Goal: Communication & Community: Answer question/provide support

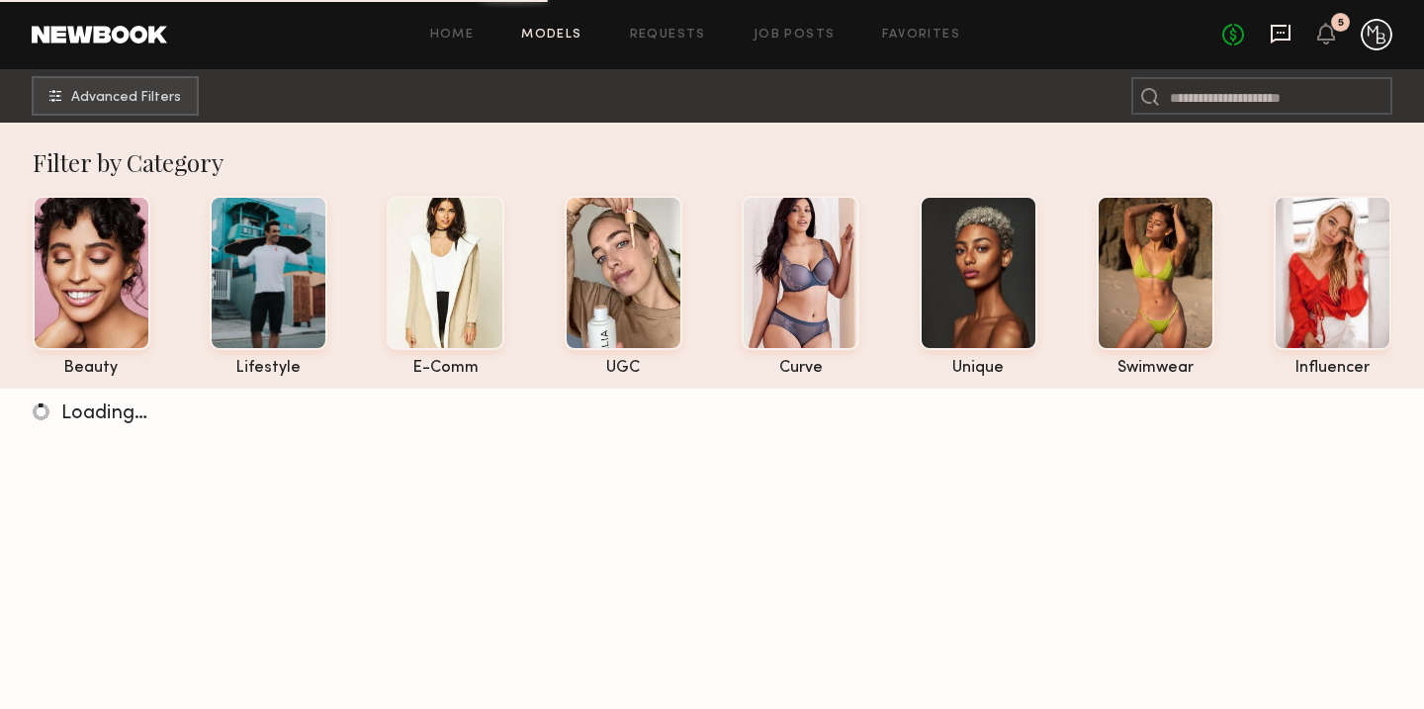
click at [1277, 26] on icon at bounding box center [1281, 34] width 20 height 19
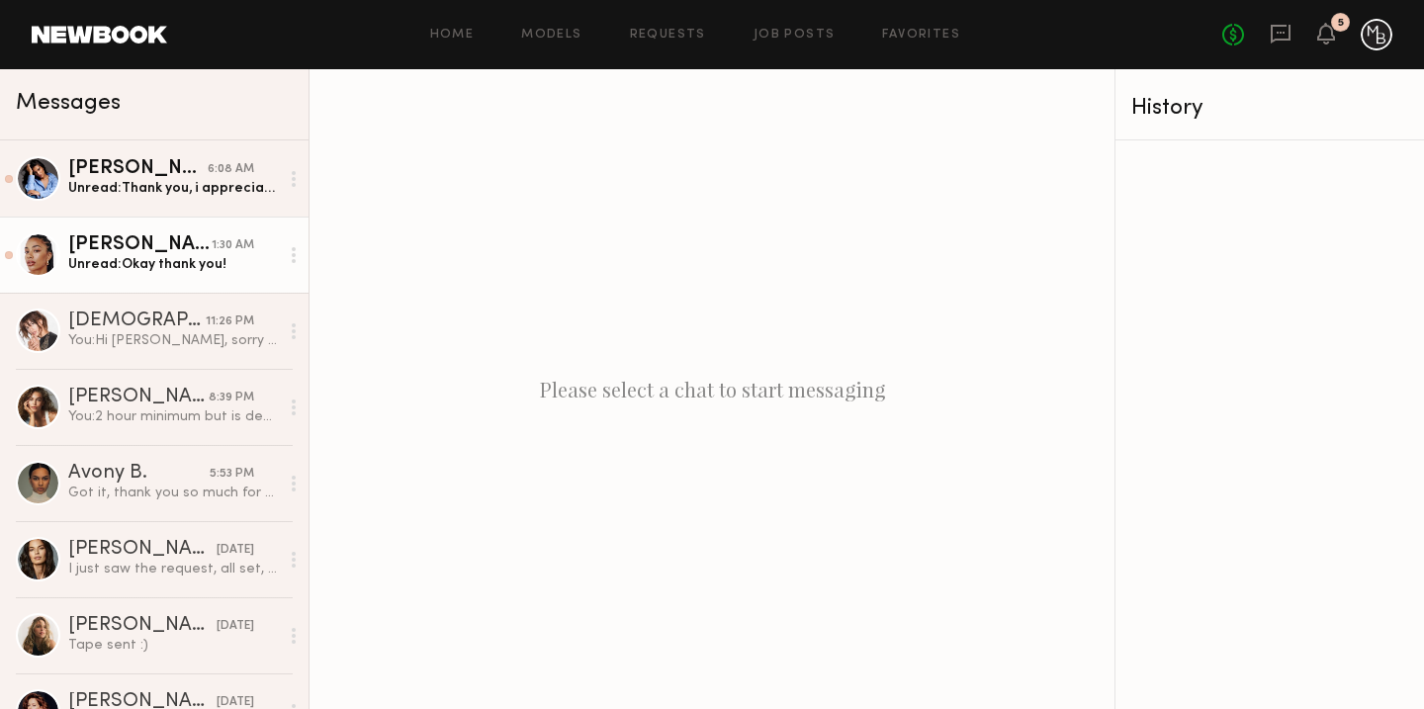
click at [177, 264] on div "Unread: Okay thank you!" at bounding box center [173, 264] width 211 height 19
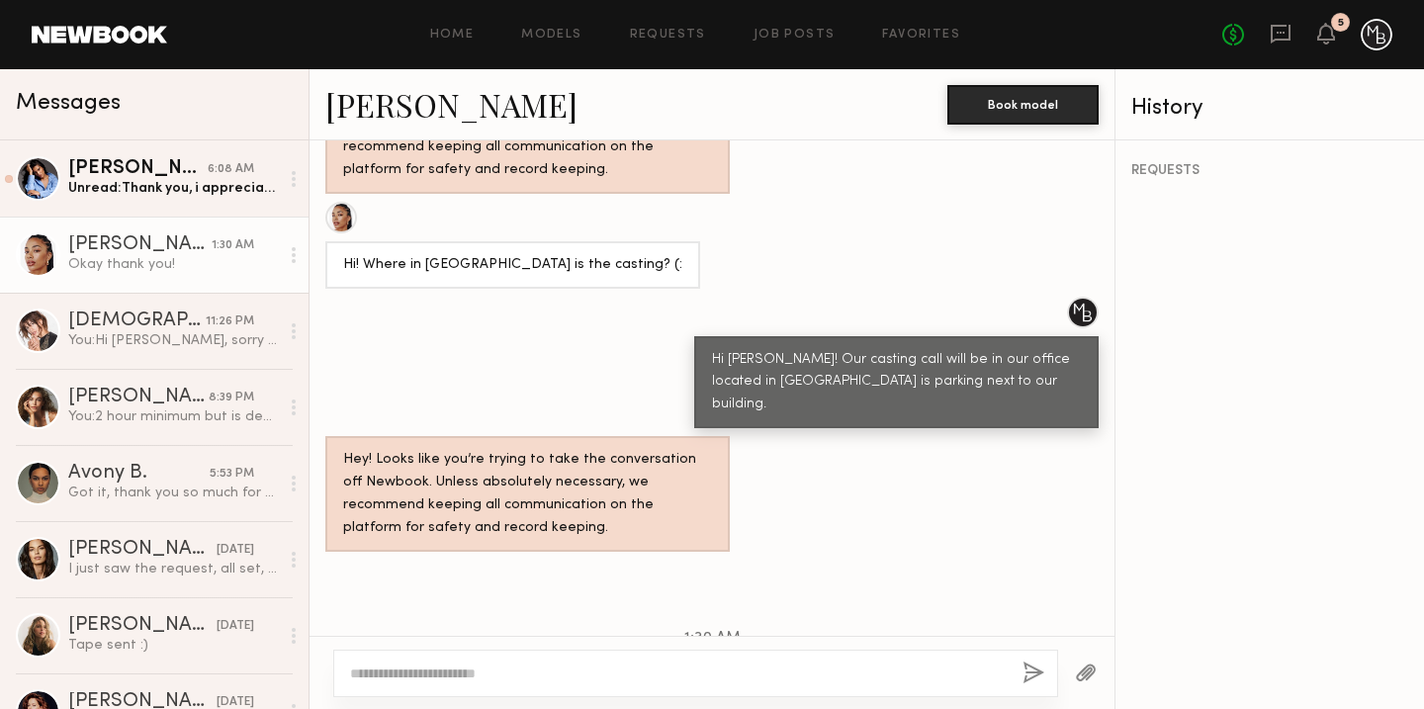
scroll to position [1092, 0]
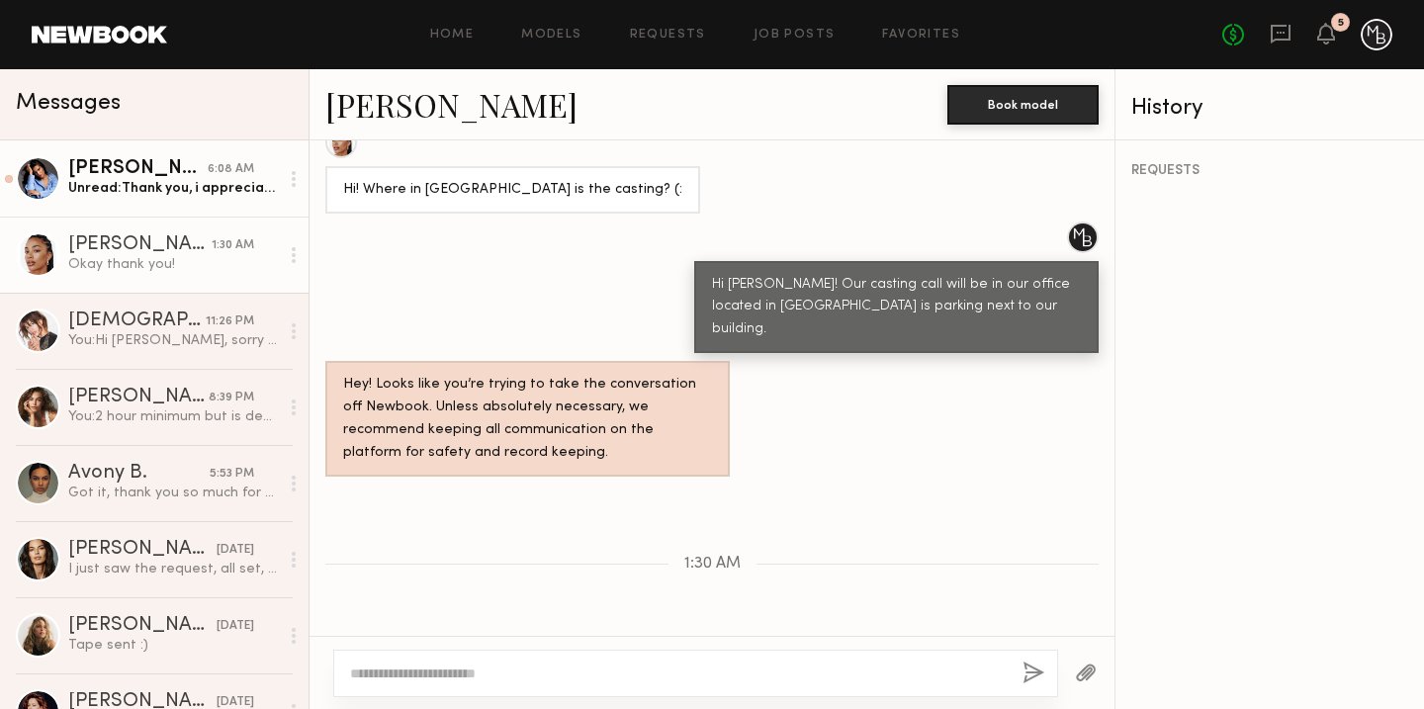
click at [170, 180] on div "Unread: Thank you, i appreciate it" at bounding box center [173, 188] width 211 height 19
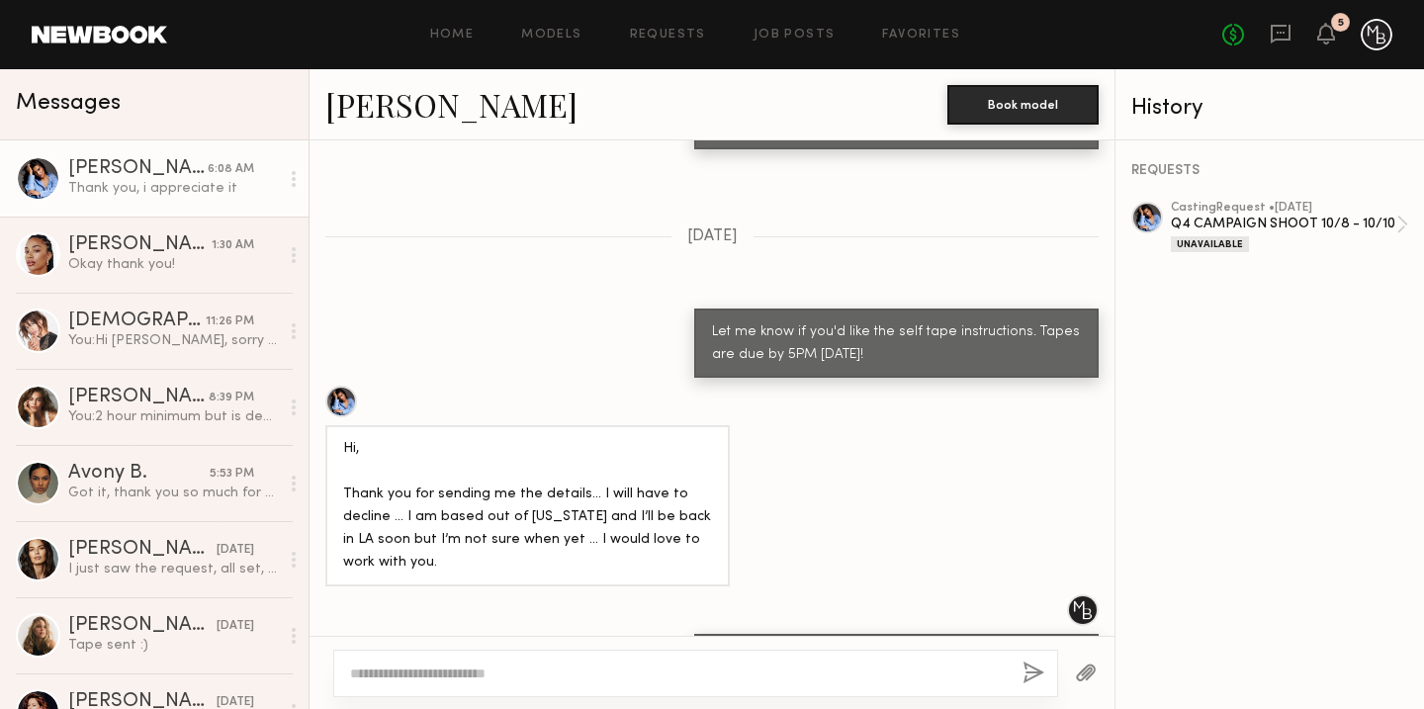
scroll to position [1880, 0]
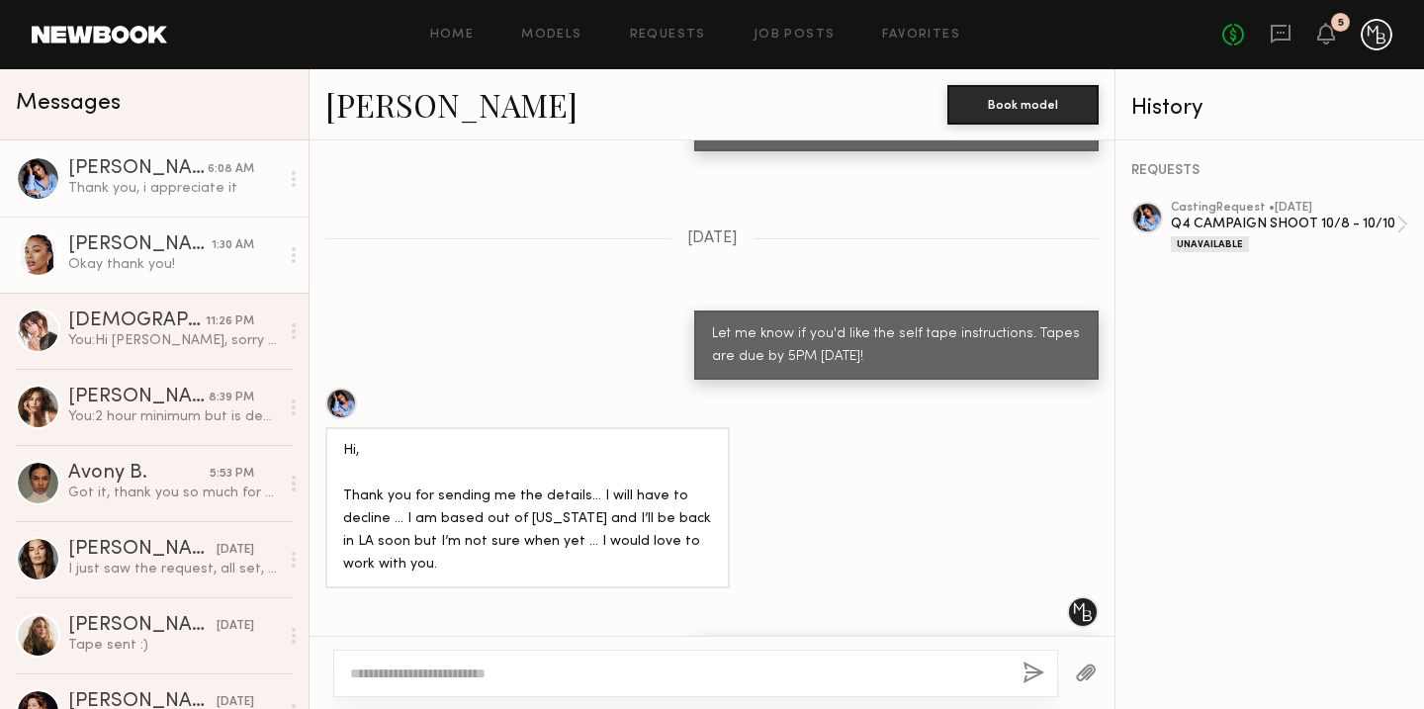
click at [154, 268] on div "Okay thank you!" at bounding box center [173, 264] width 211 height 19
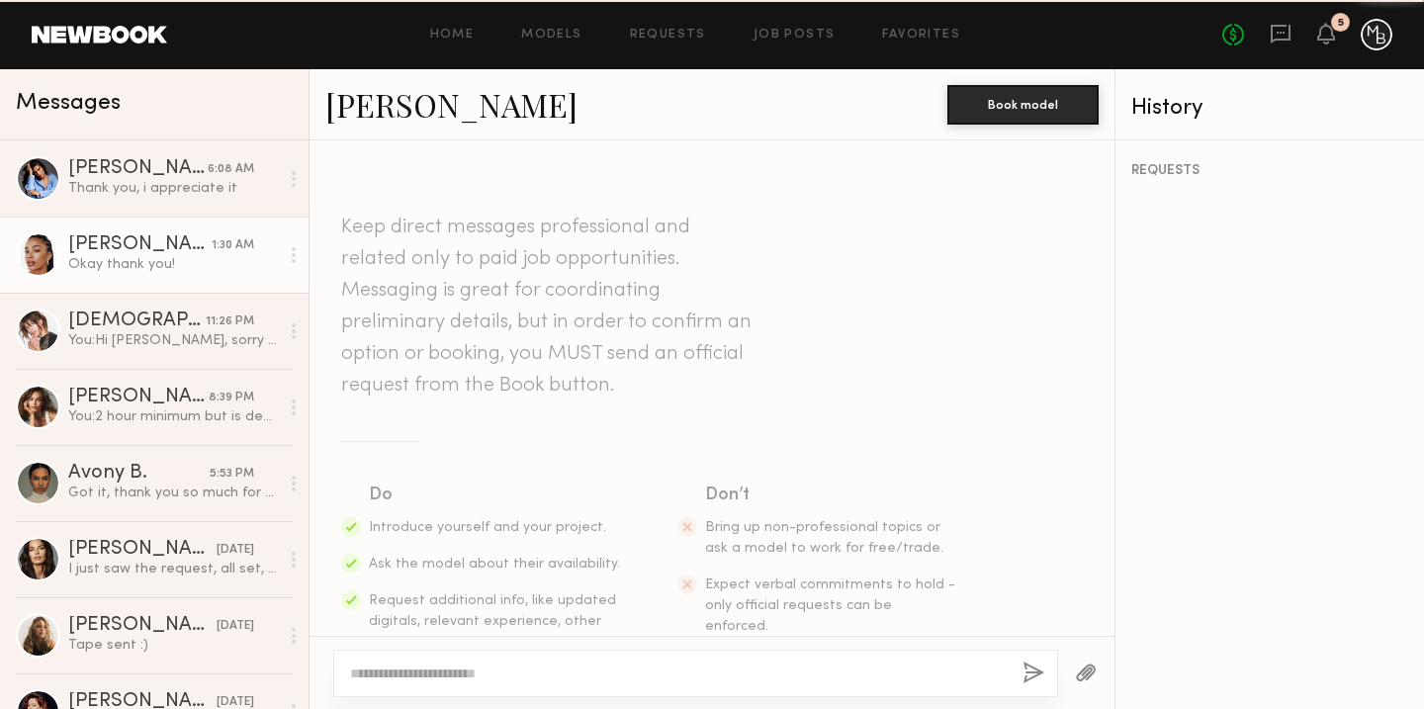
scroll to position [1092, 0]
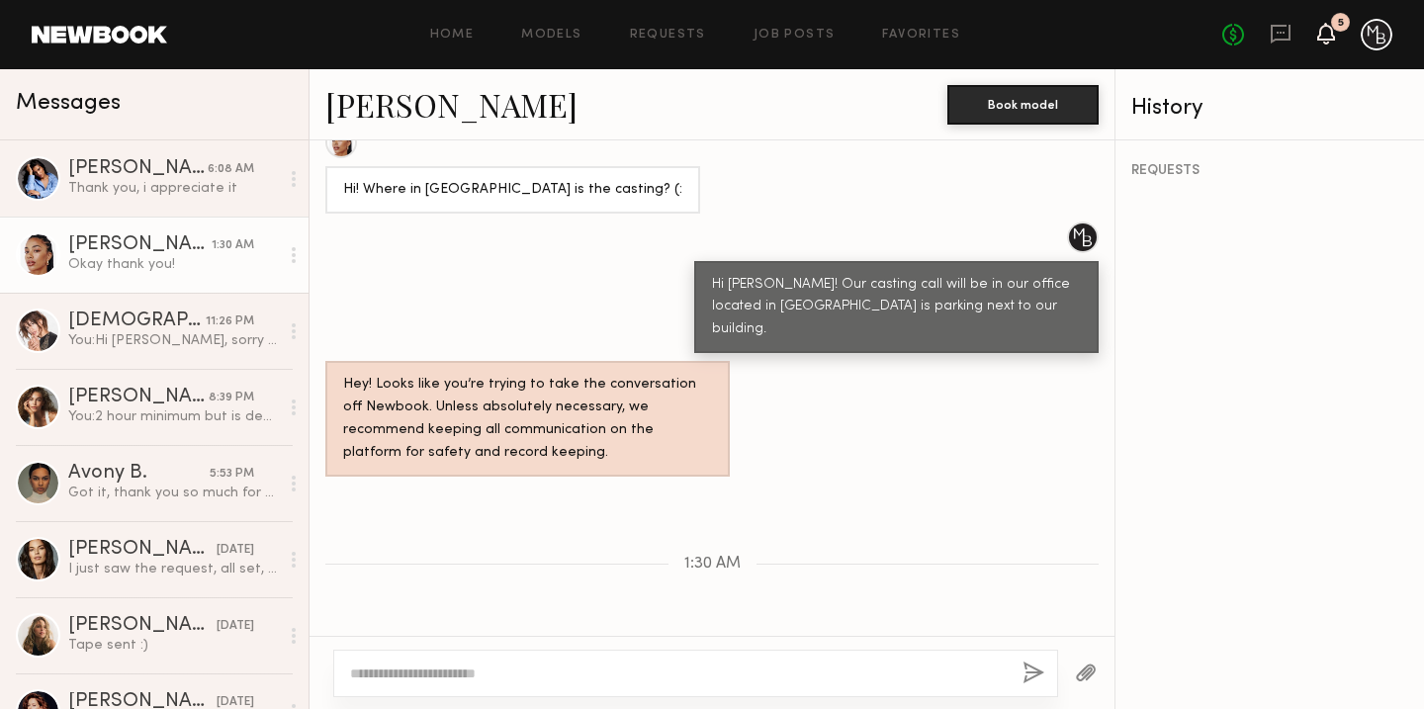
click at [1327, 34] on icon at bounding box center [1327, 33] width 16 height 14
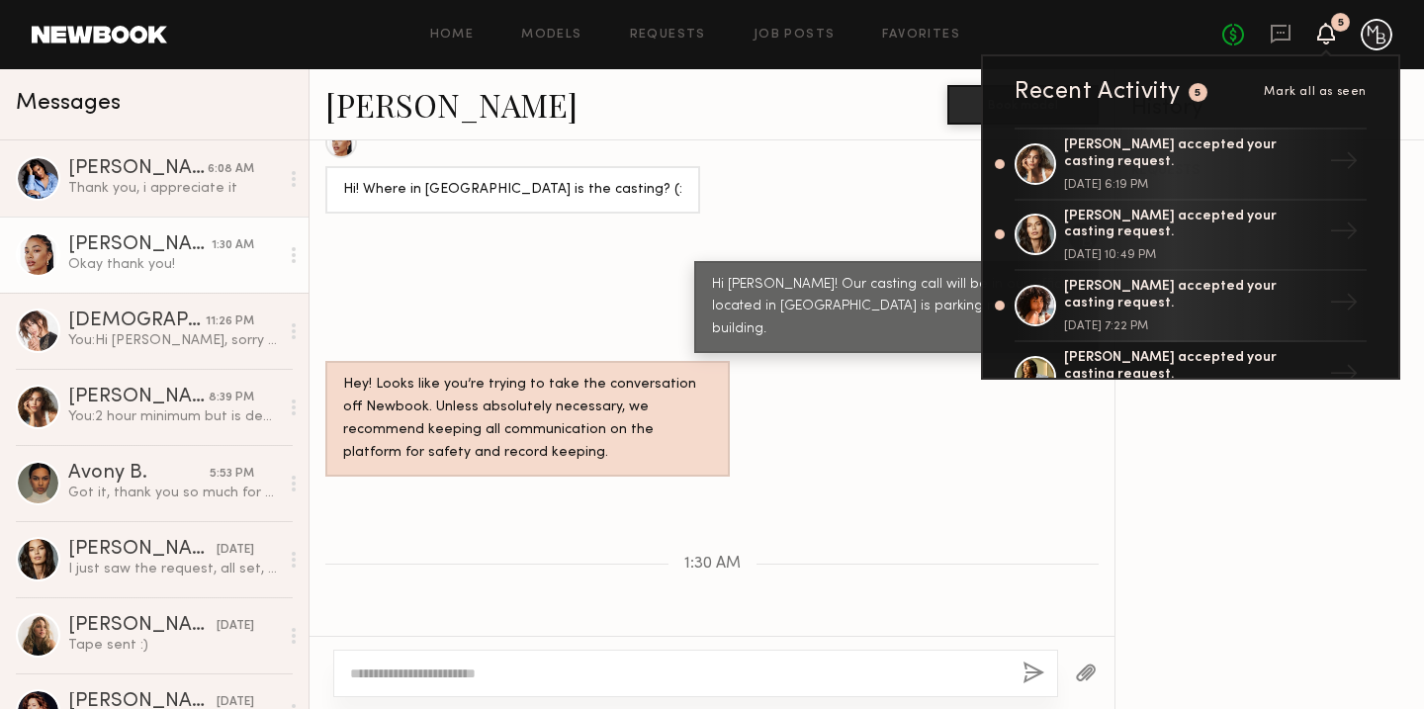
click at [441, 225] on div "Hi [PERSON_NAME]! Our casting call will be in our office located in [GEOGRAPHIC…" at bounding box center [712, 288] width 805 height 133
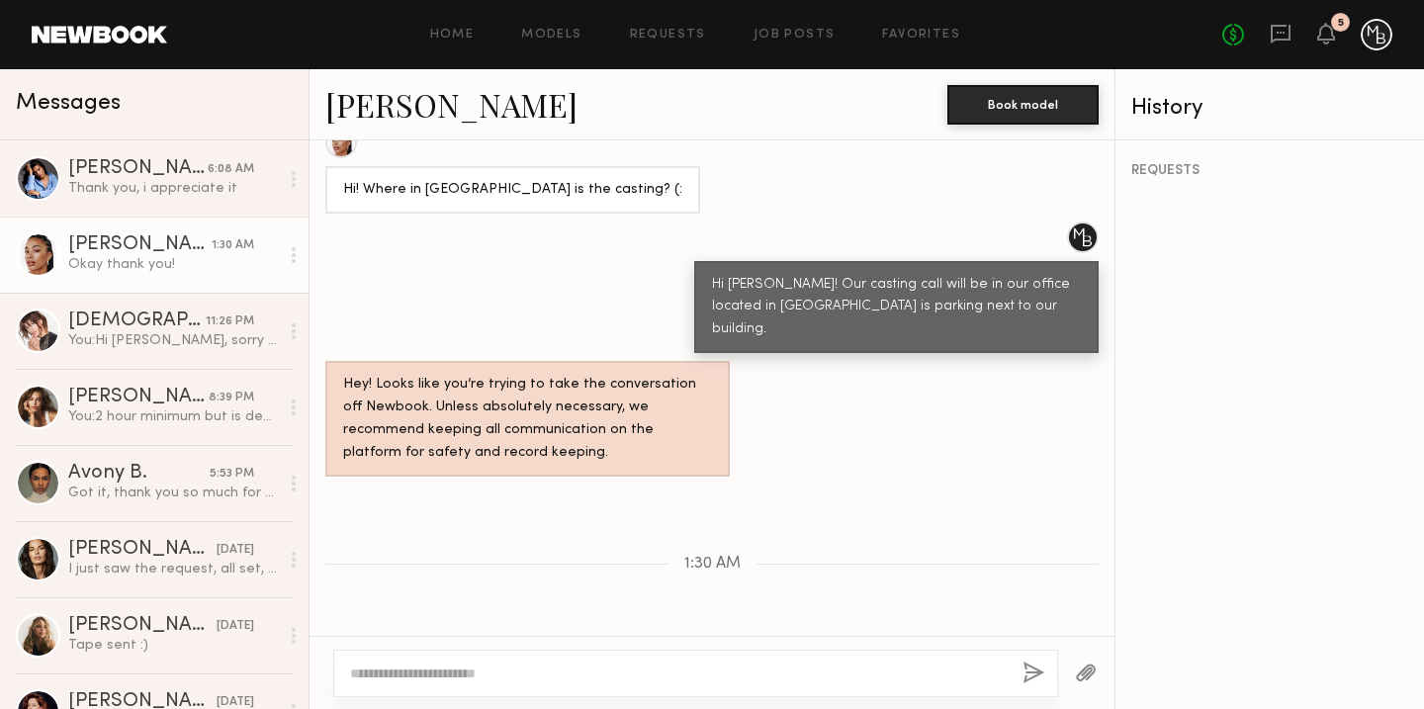
click at [435, 666] on textarea at bounding box center [678, 674] width 657 height 20
type textarea "**********"
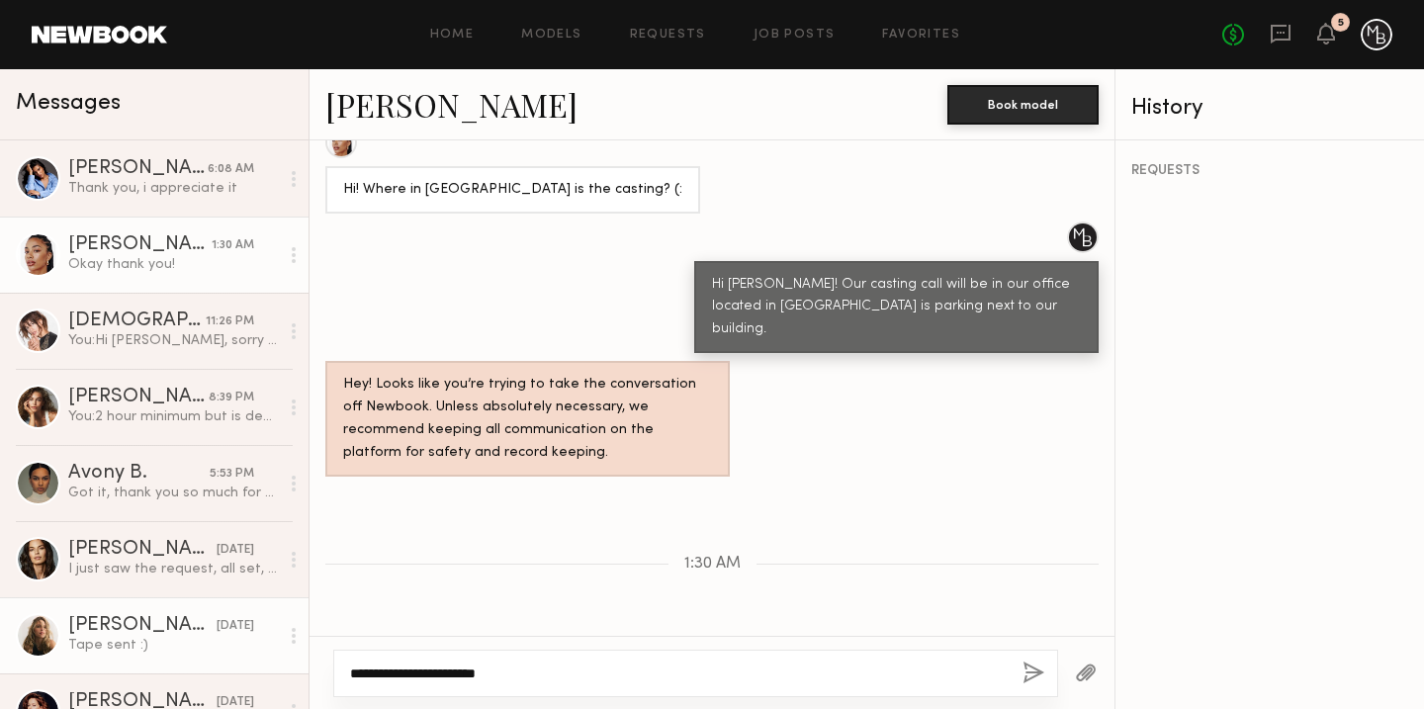
drag, startPoint x: 525, startPoint y: 668, endPoint x: 283, endPoint y: 668, distance: 242.3
click at [283, 668] on div "Messages [PERSON_NAME] 6:08 AM Thank you, i appreciate it [PERSON_NAME] 1:30 AM…" at bounding box center [712, 389] width 1424 height 640
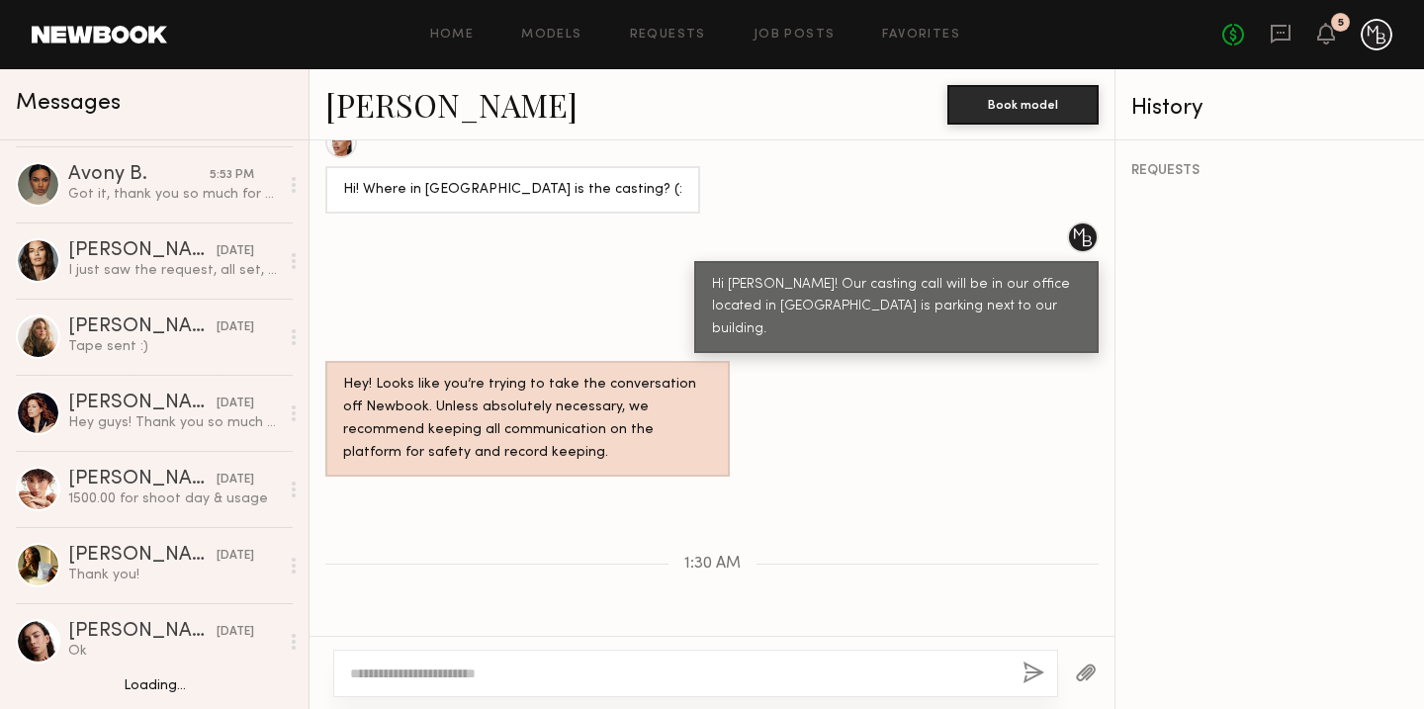
scroll to position [360, 0]
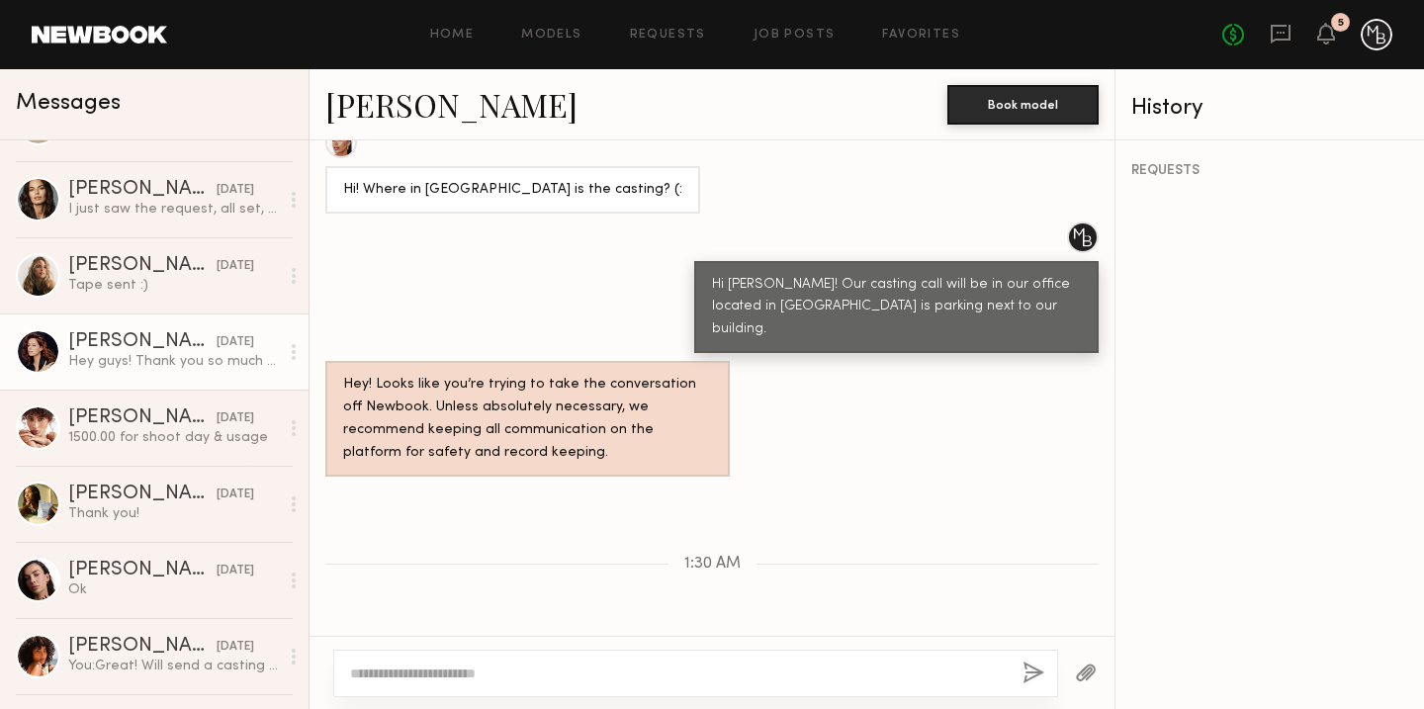
click at [163, 358] on div "Hey guys! Thank you so much for reaching out! I’m booked out until [DATE]" at bounding box center [173, 361] width 211 height 19
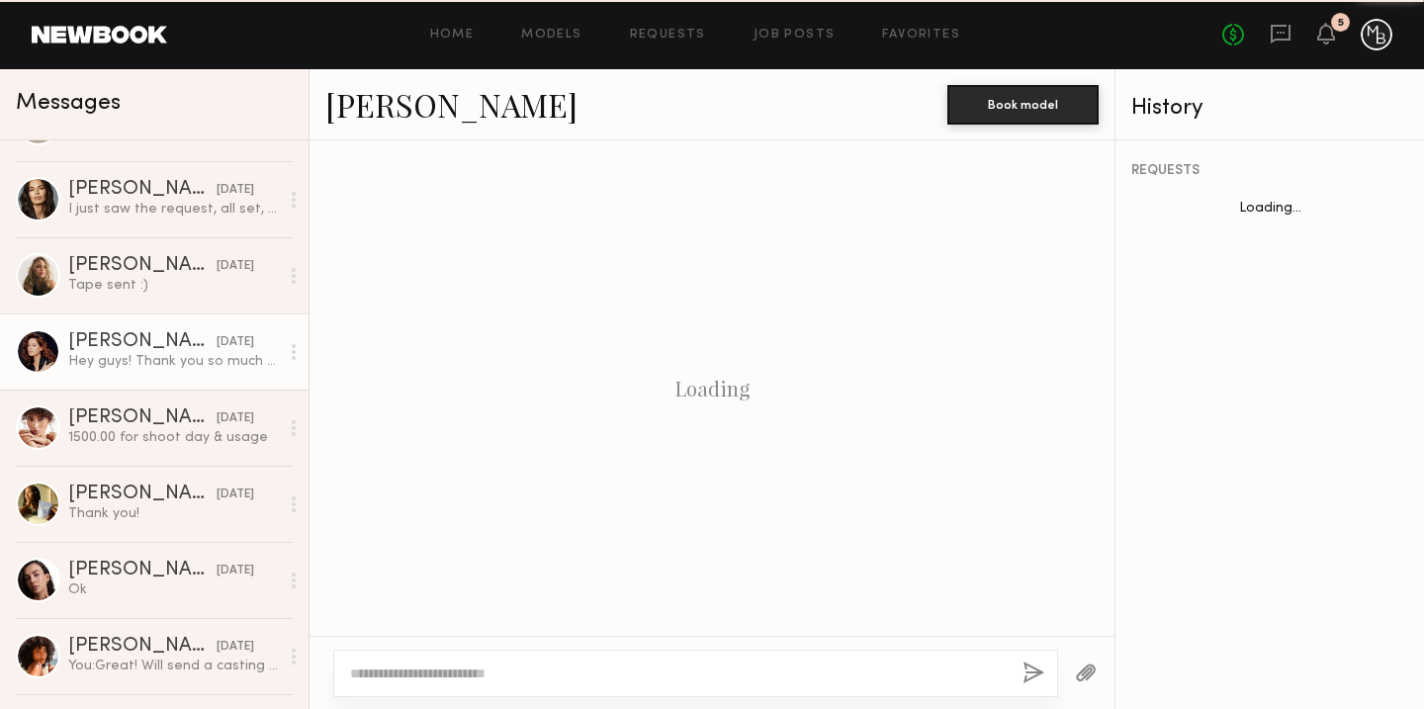
scroll to position [678, 0]
